Goal: Information Seeking & Learning: Learn about a topic

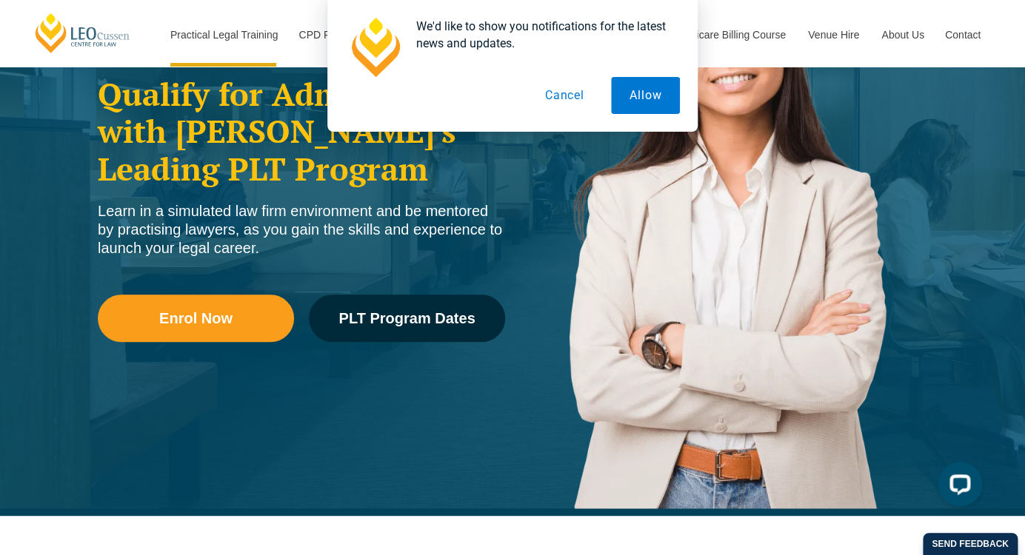
click at [566, 99] on button "Cancel" at bounding box center [564, 95] width 76 height 37
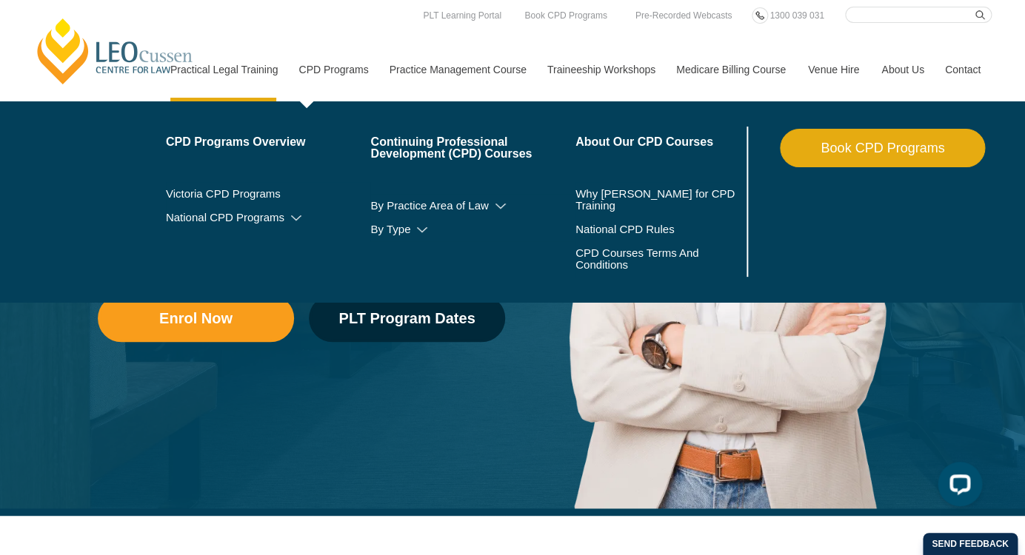
click at [320, 71] on link "CPD Programs" at bounding box center [332, 70] width 90 height 64
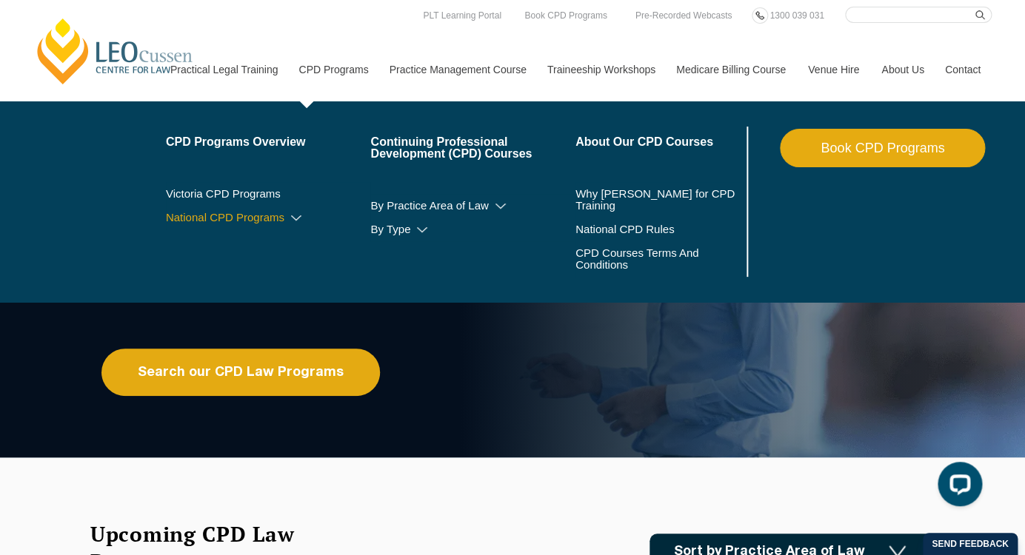
click at [289, 221] on icon at bounding box center [296, 218] width 15 height 10
click at [258, 241] on icon at bounding box center [265, 240] width 15 height 10
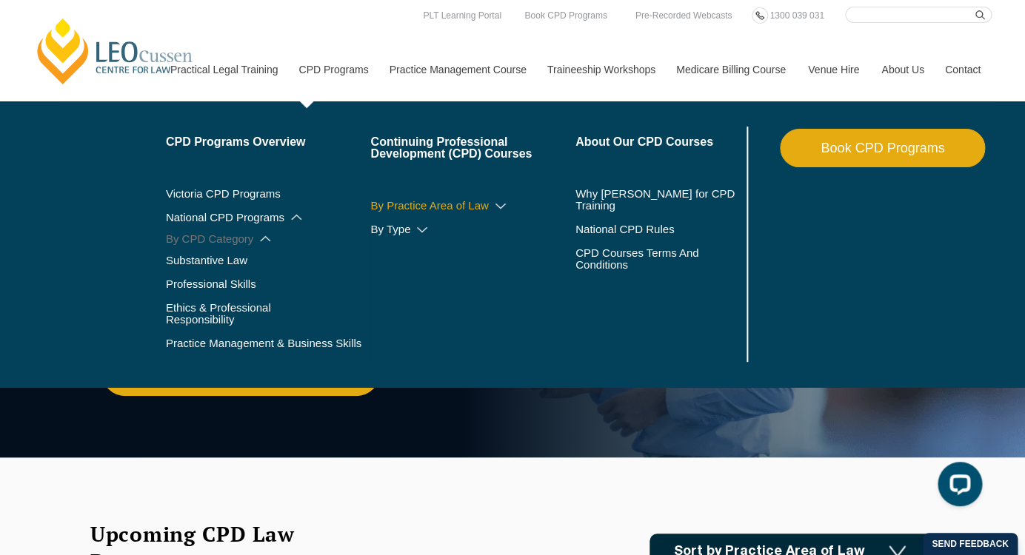
click at [493, 206] on icon at bounding box center [500, 206] width 15 height 10
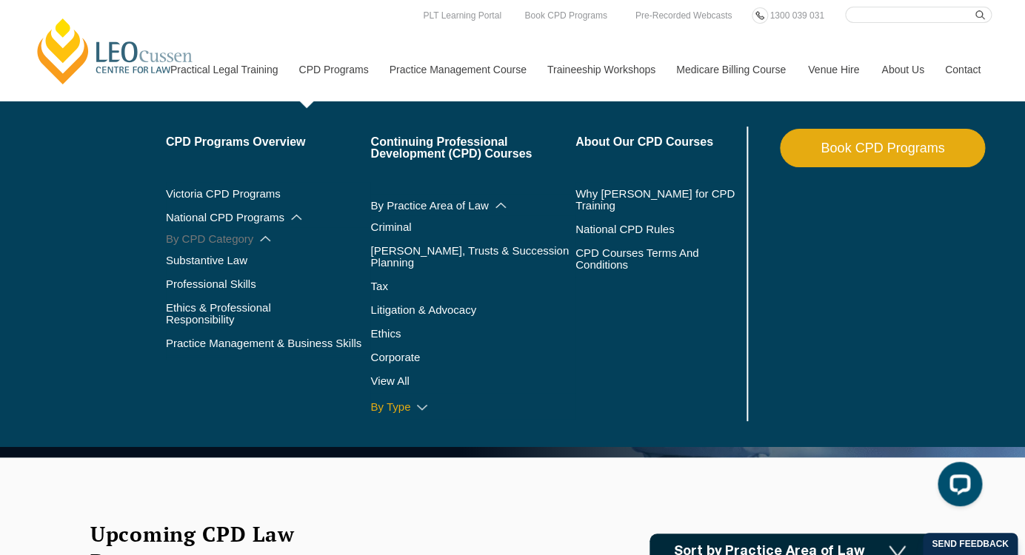
click at [415, 403] on icon at bounding box center [422, 408] width 15 height 10
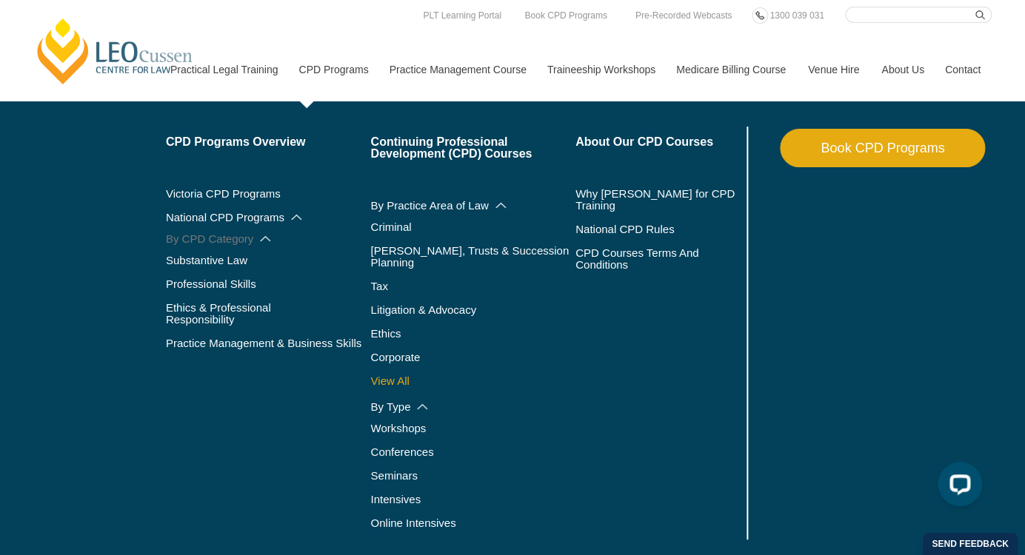
click at [376, 375] on link "View All" at bounding box center [472, 381] width 205 height 12
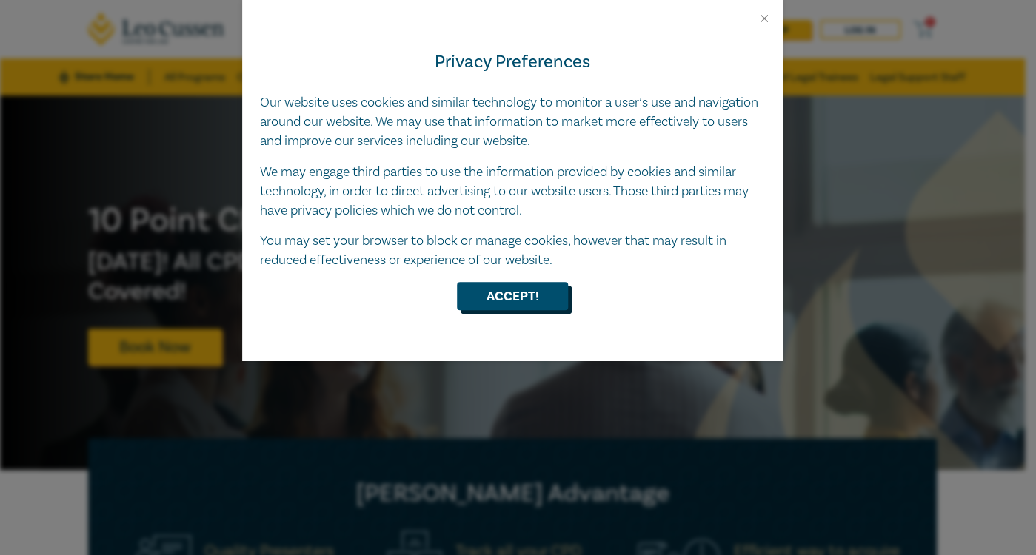
click at [525, 299] on button "Accept!" at bounding box center [512, 296] width 111 height 28
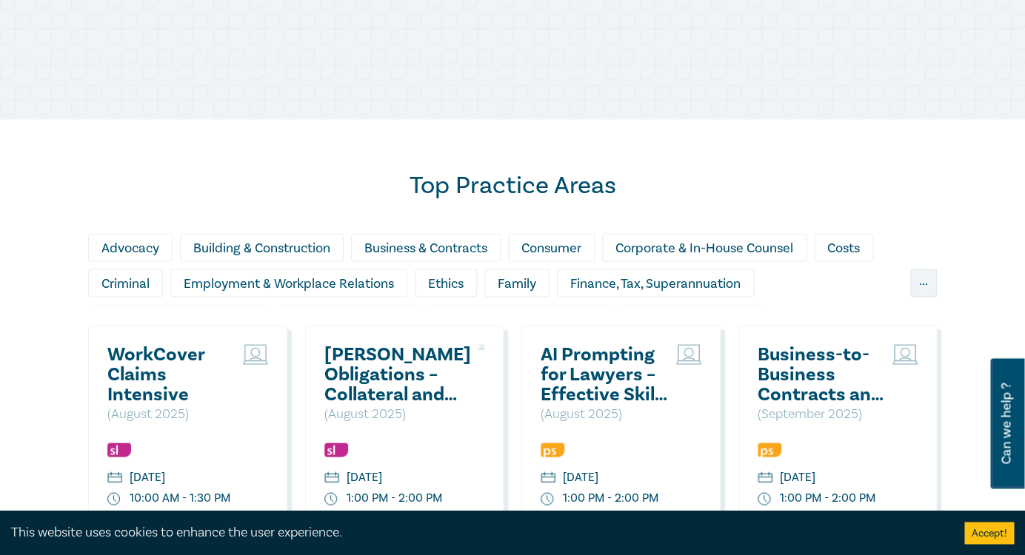
scroll to position [817, 0]
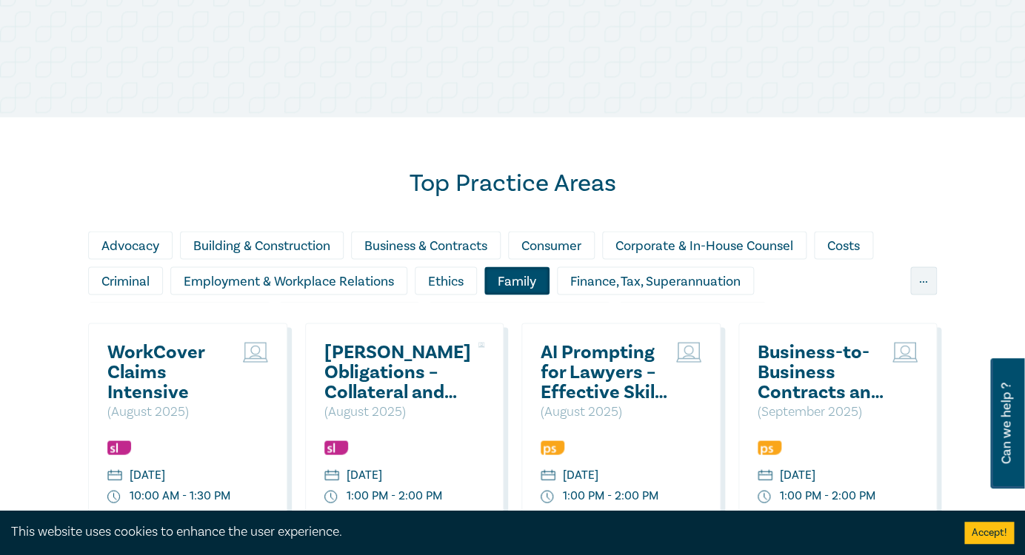
click at [520, 285] on div "Family" at bounding box center [516, 281] width 65 height 28
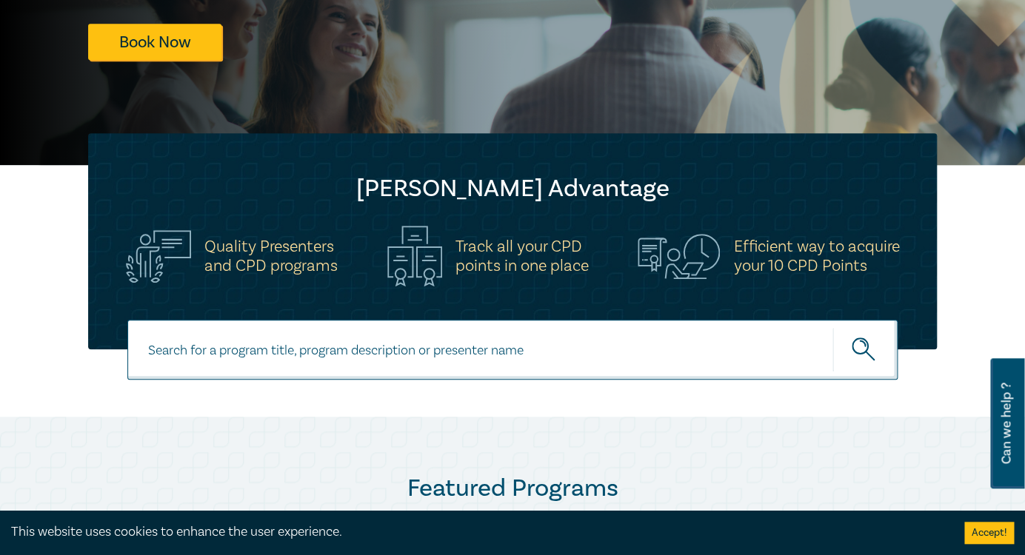
scroll to position [283, 0]
